Goal: Use online tool/utility: Utilize a website feature to perform a specific function

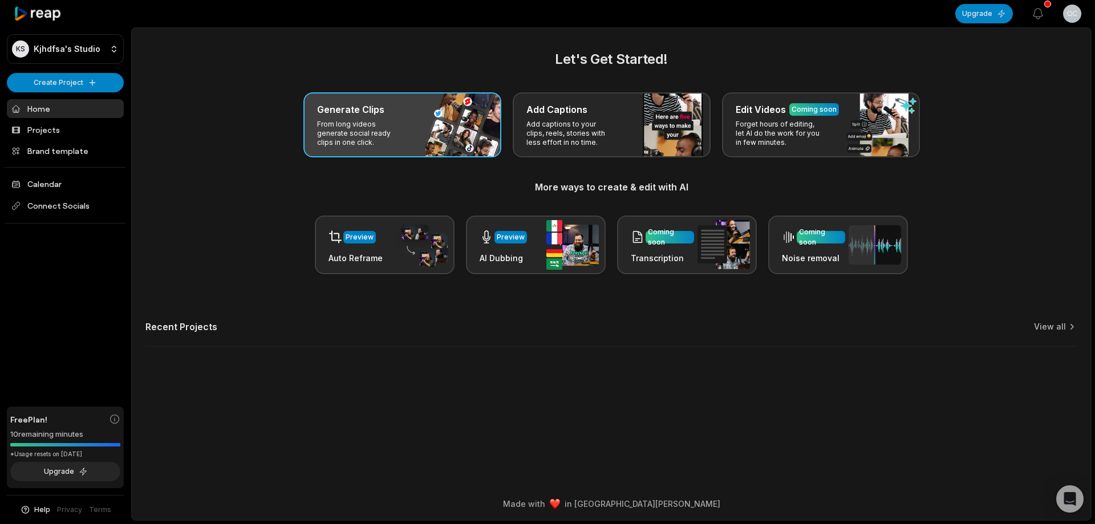
click at [419, 153] on div "Generate Clips From long videos generate social ready clips in one click." at bounding box center [402, 124] width 198 height 65
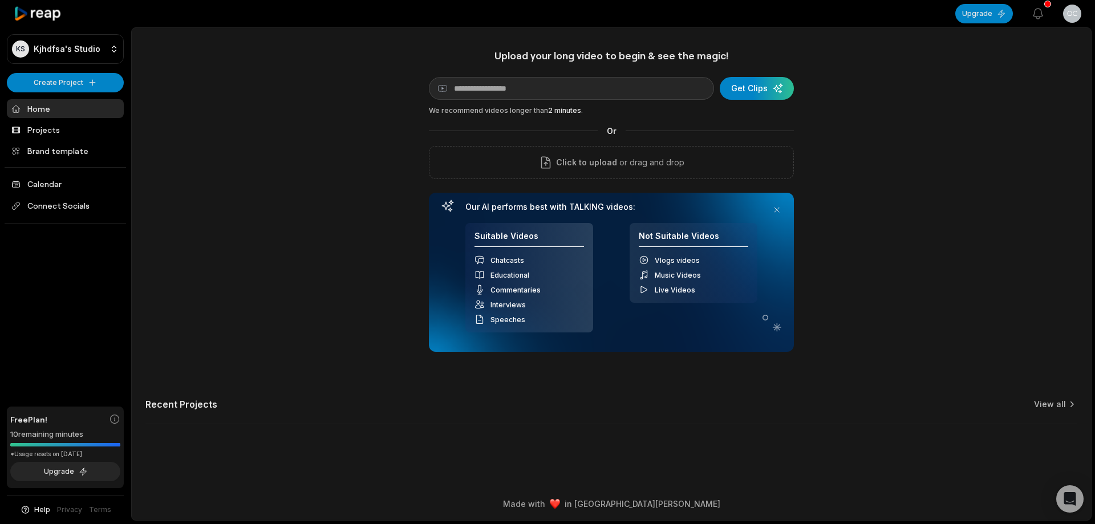
click at [459, 140] on div "Upload your long video to begin & see the magic! YouTube link Get Clips We reco…" at bounding box center [611, 200] width 365 height 303
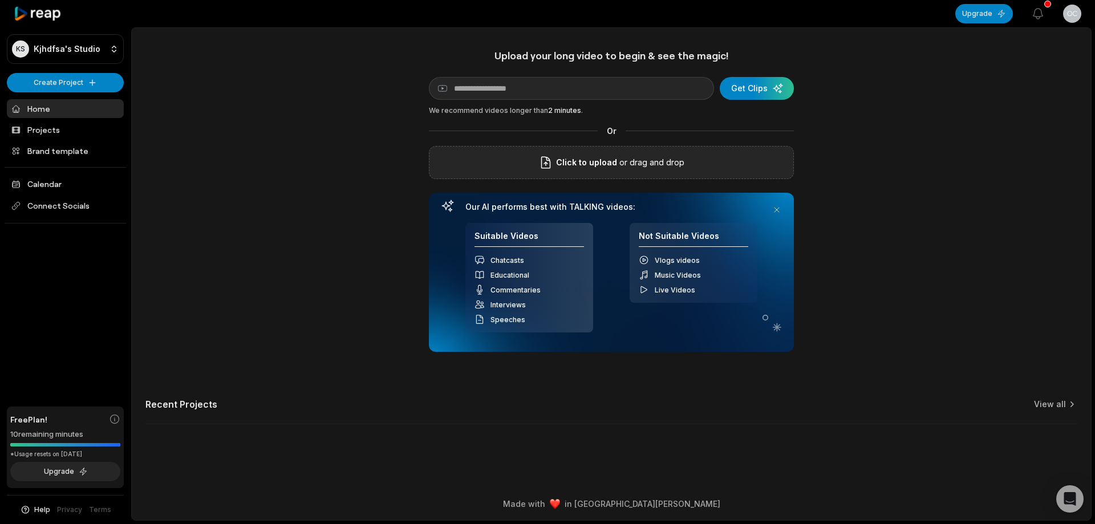
click at [667, 158] on p "or drag and drop" at bounding box center [650, 163] width 67 height 14
click at [645, 168] on label "La engañaron que le iban a comprar ropa y la llevaron al cinco letras.mp4" at bounding box center [611, 163] width 301 height 14
click at [0, 0] on input "La engañaron que le iban a comprar ropa y la llevaron al cinco letras.mp4" at bounding box center [0, 0] width 0 height 0
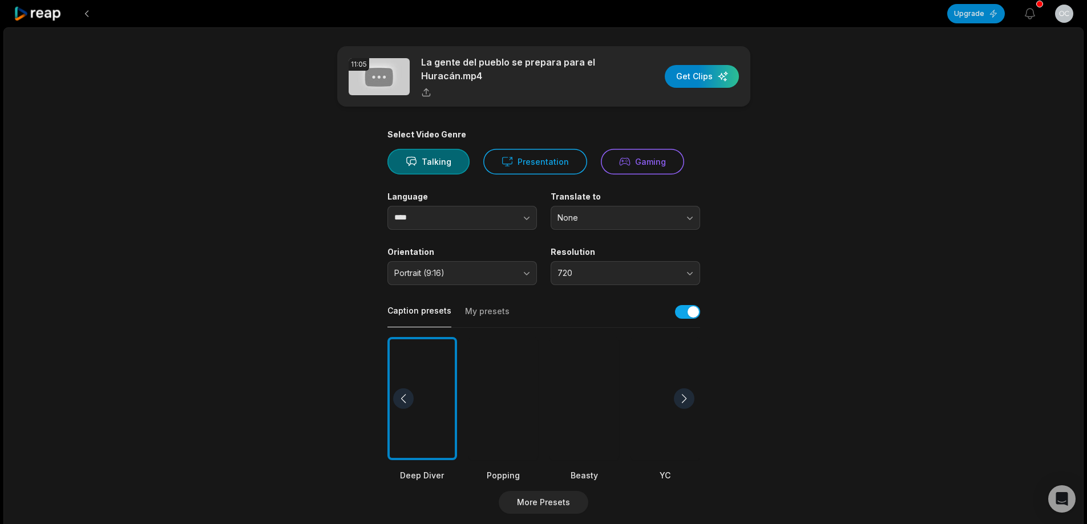
click at [603, 378] on div at bounding box center [584, 399] width 70 height 124
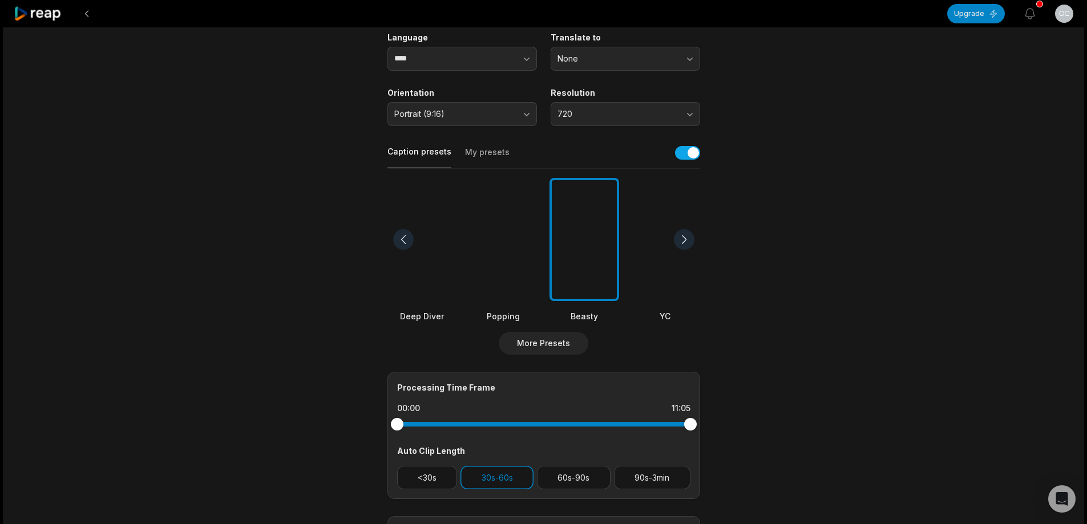
scroll to position [171, 0]
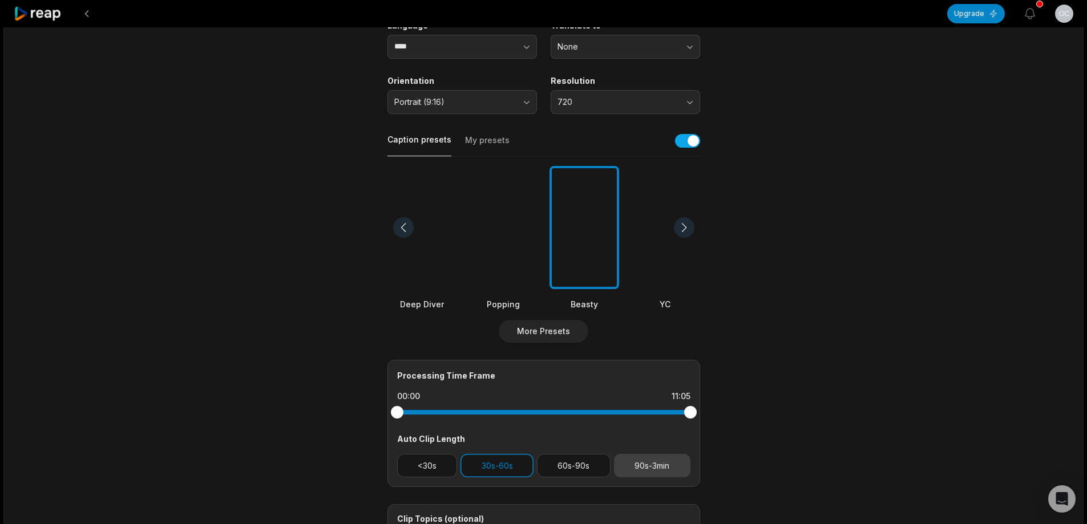
click at [664, 463] on button "90s-3min" at bounding box center [652, 465] width 76 height 23
drag, startPoint x: 512, startPoint y: 453, endPoint x: 512, endPoint y: 463, distance: 9.1
click at [512, 454] on button "30s-60s" at bounding box center [496, 465] width 73 height 23
drag, startPoint x: 692, startPoint y: 412, endPoint x: 661, endPoint y: 412, distance: 31.4
click at [661, 412] on div at bounding box center [661, 412] width 13 height 13
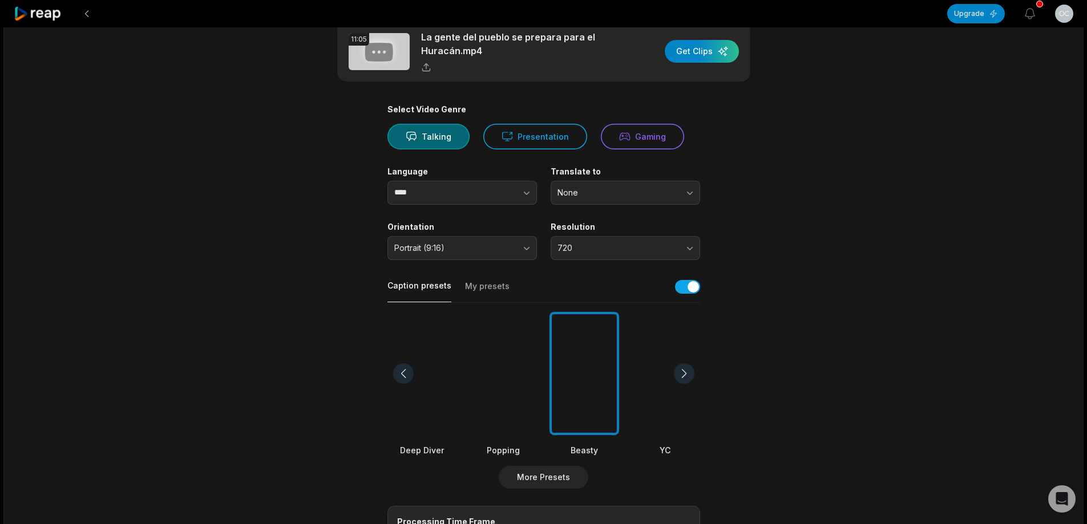
scroll to position [0, 0]
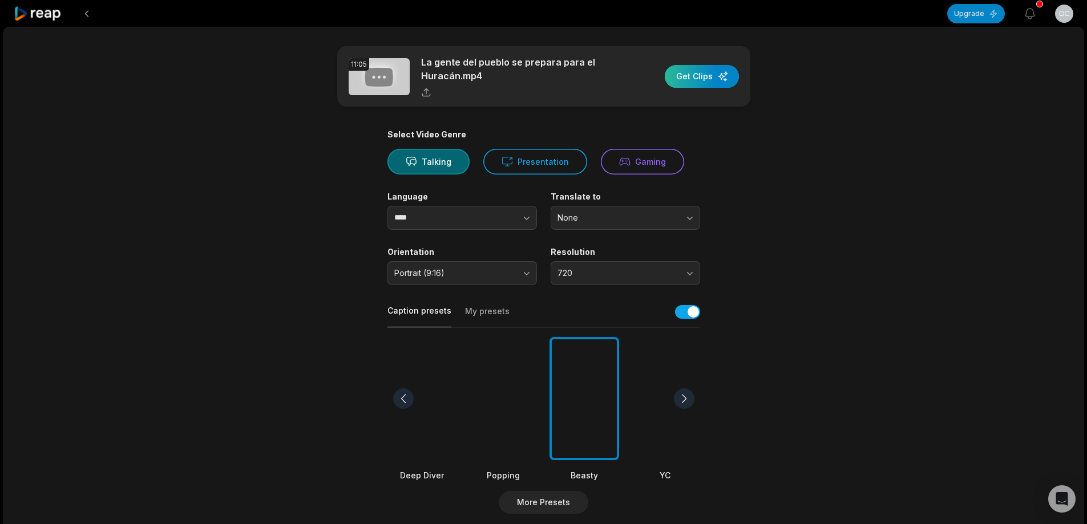
click at [704, 76] on div "button" at bounding box center [701, 76] width 74 height 23
